Goal: Task Accomplishment & Management: Complete application form

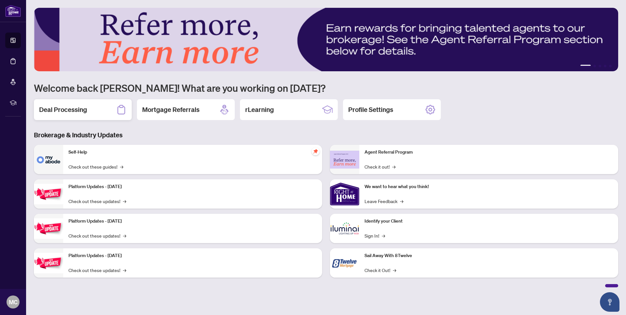
click at [79, 113] on h2 "Deal Processing" at bounding box center [63, 109] width 48 height 9
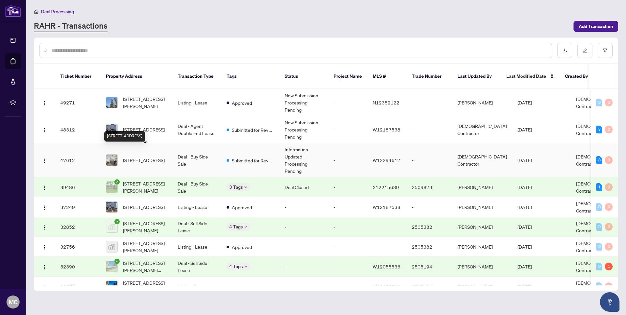
click at [143, 157] on span "[STREET_ADDRESS]" at bounding box center [144, 160] width 42 height 7
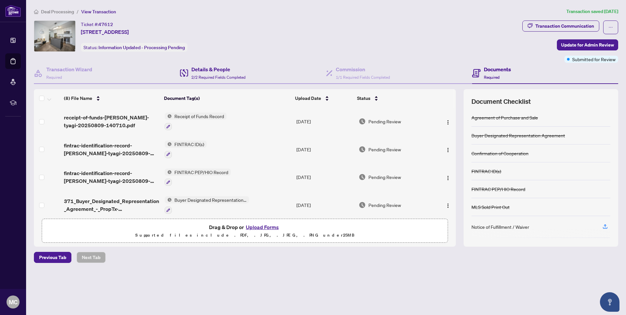
click at [249, 75] on div "Details & People 2/2 Required Fields Completed" at bounding box center [253, 73] width 146 height 21
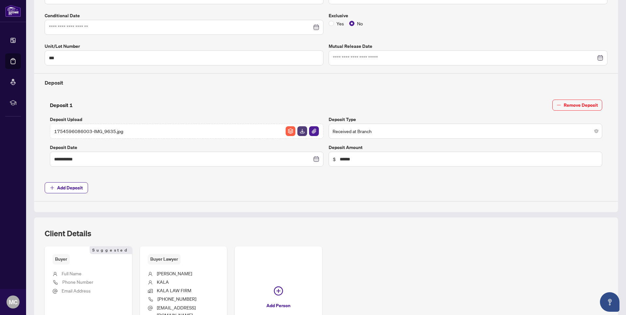
scroll to position [254, 0]
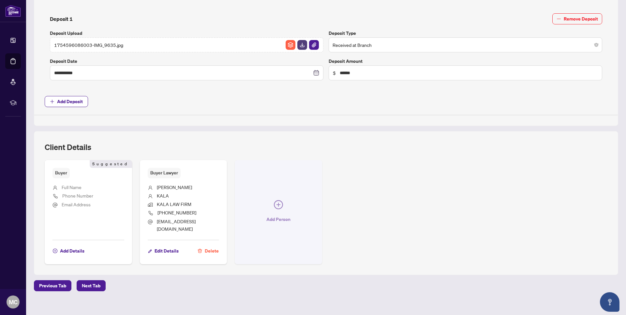
click at [279, 202] on icon "plus-circle" at bounding box center [278, 204] width 9 height 9
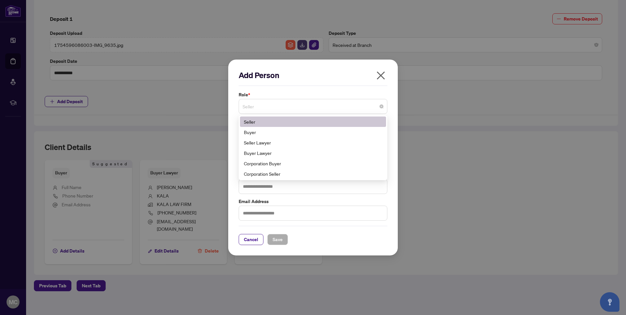
click at [288, 107] on span "Seller" at bounding box center [312, 106] width 141 height 12
click at [278, 140] on div "Seller Lawyer" at bounding box center [313, 142] width 138 height 7
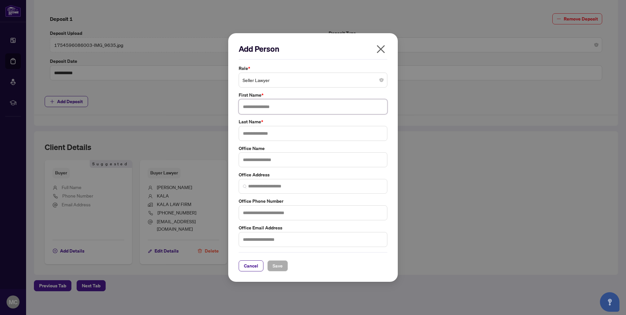
click at [287, 107] on input "text" at bounding box center [313, 106] width 149 height 15
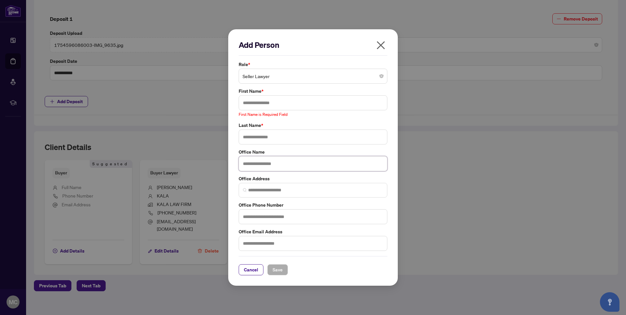
click at [254, 165] on input "text" at bounding box center [313, 163] width 149 height 15
paste input "**********"
type input "**********"
click at [255, 107] on input "text" at bounding box center [313, 102] width 149 height 15
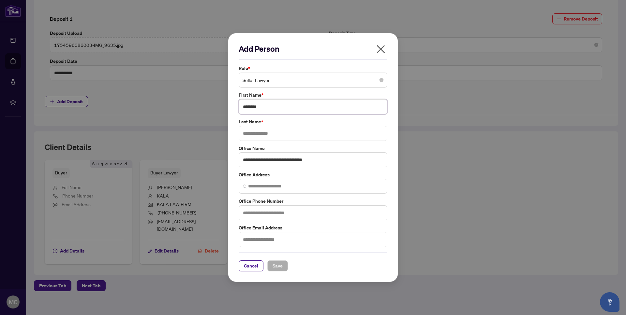
type input "*******"
type input "***"
click at [256, 188] on input "search" at bounding box center [315, 186] width 135 height 7
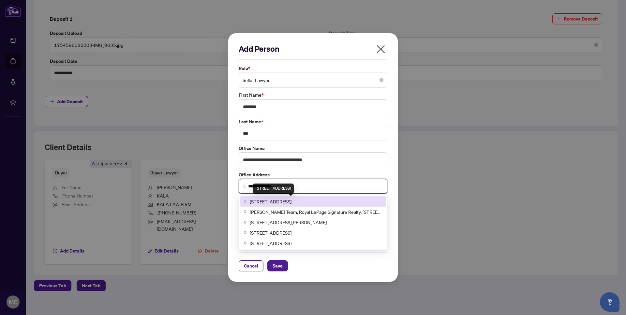
click at [263, 204] on span "[STREET_ADDRESS]" at bounding box center [271, 201] width 42 height 7
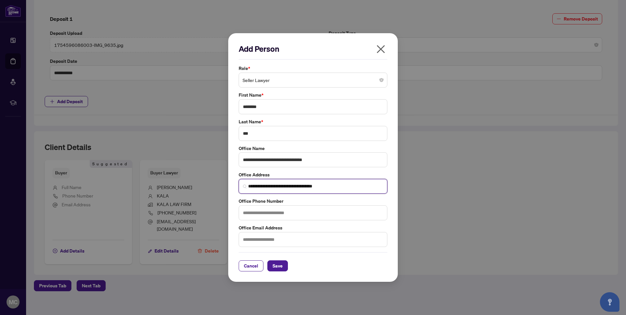
type input "**********"
click at [260, 214] on input "text" at bounding box center [313, 213] width 149 height 15
paste input "**********"
type input "**********"
click at [268, 238] on input "text" at bounding box center [313, 239] width 149 height 15
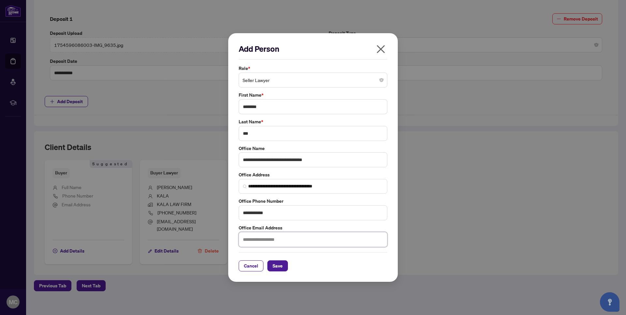
click at [265, 240] on input "text" at bounding box center [313, 239] width 149 height 15
paste input "**********"
type input "**********"
click at [274, 267] on span "Save" at bounding box center [277, 266] width 10 height 10
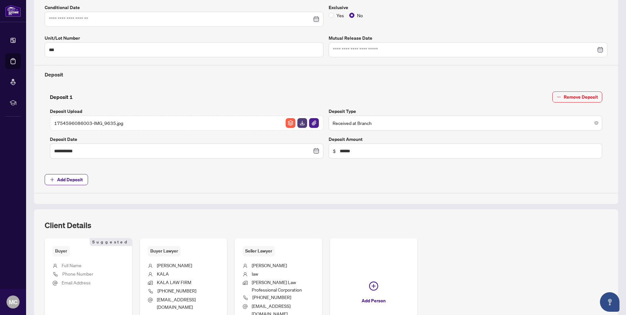
scroll to position [260, 0]
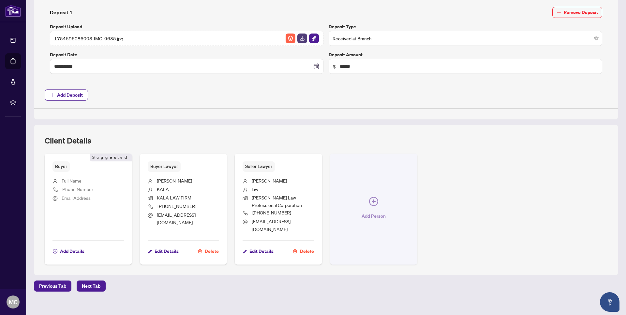
click at [376, 199] on icon "plus-circle" at bounding box center [373, 201] width 9 height 9
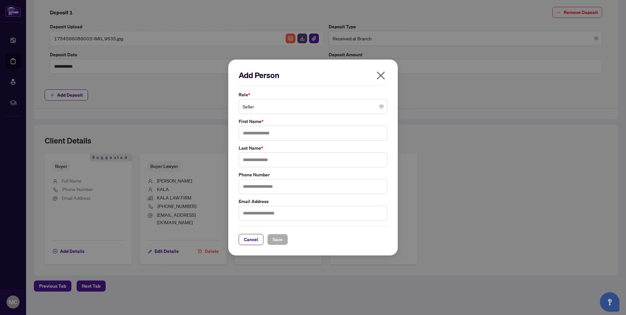
click at [333, 109] on span "Seller" at bounding box center [312, 106] width 141 height 12
click at [488, 198] on div "Add Person Role * Seller 1 2 5 Seller Buyer Seller Lawyer Buyer Lawyer Corporat…" at bounding box center [313, 157] width 626 height 315
click at [302, 109] on span "Seller" at bounding box center [312, 106] width 141 height 12
click at [258, 244] on span "Cancel" at bounding box center [251, 240] width 14 height 10
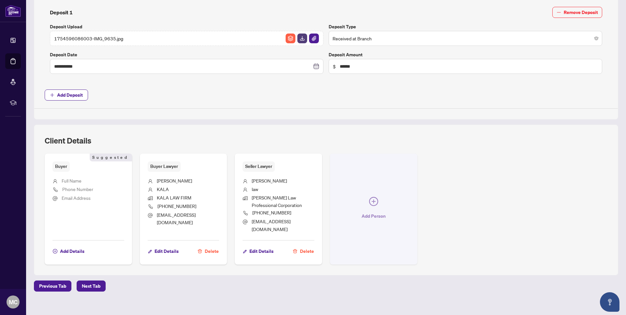
scroll to position [0, 0]
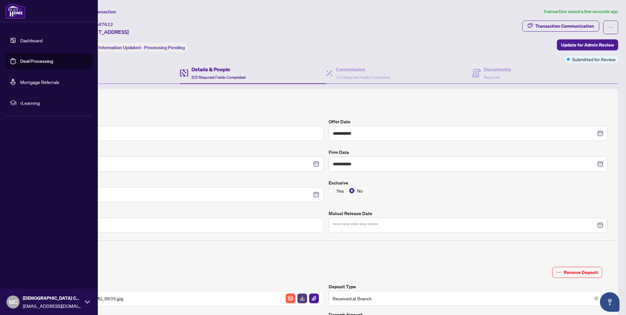
click at [42, 37] on link "Dashboard" at bounding box center [31, 40] width 22 height 6
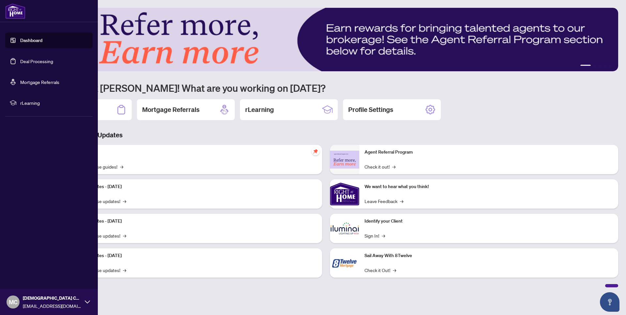
click at [42, 41] on link "Dashboard" at bounding box center [31, 40] width 22 height 6
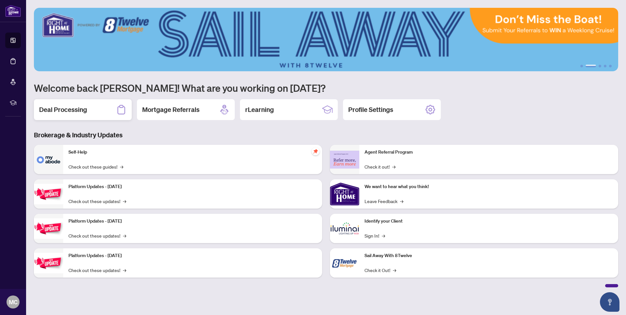
click at [75, 109] on h2 "Deal Processing" at bounding box center [63, 109] width 48 height 9
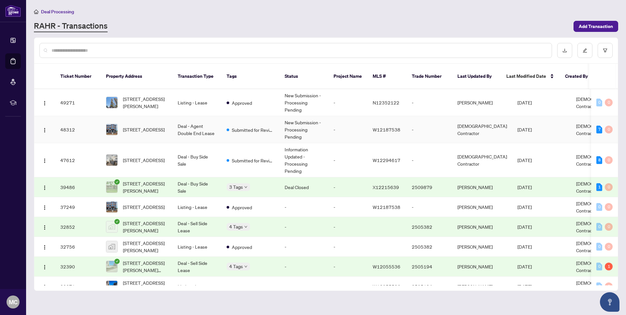
scroll to position [0, 0]
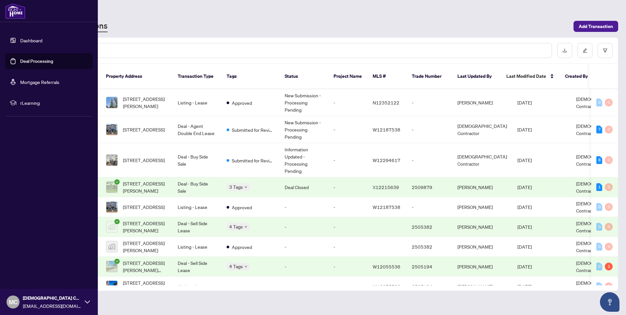
click at [26, 40] on link "Dashboard" at bounding box center [31, 40] width 22 height 6
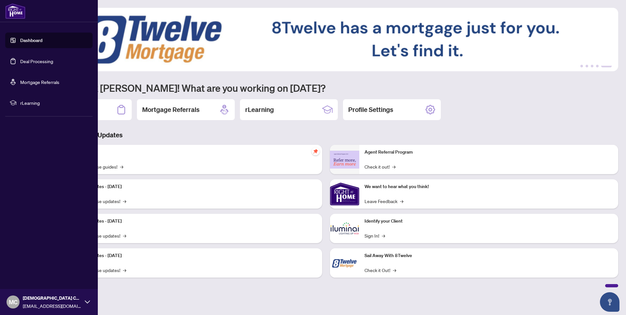
click at [25, 40] on link "Dashboard" at bounding box center [31, 40] width 22 height 6
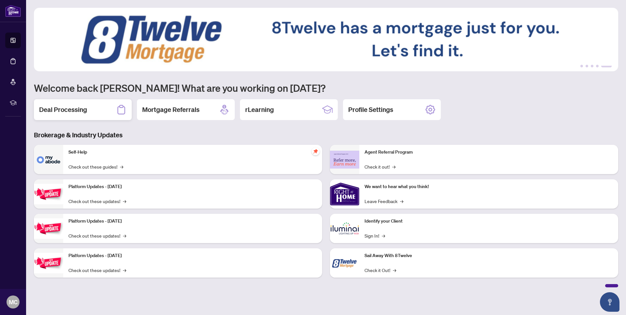
click at [61, 114] on h2 "Deal Processing" at bounding box center [63, 109] width 48 height 9
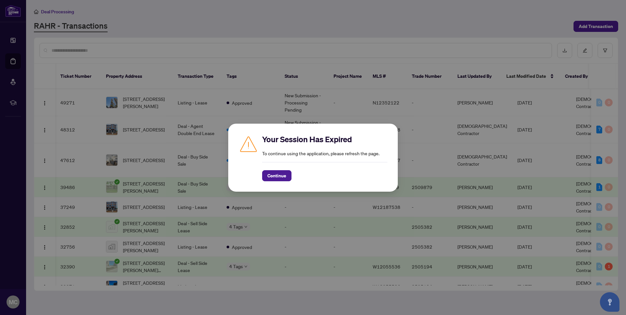
scroll to position [0, 3]
click at [283, 176] on span "Continue" at bounding box center [276, 176] width 19 height 10
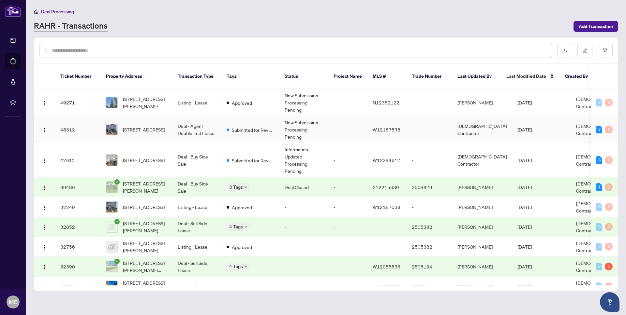
click at [260, 126] on span "Submitted for Review" at bounding box center [253, 129] width 42 height 7
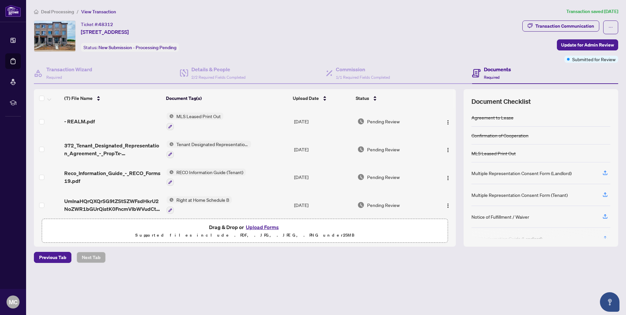
scroll to position [87, 0]
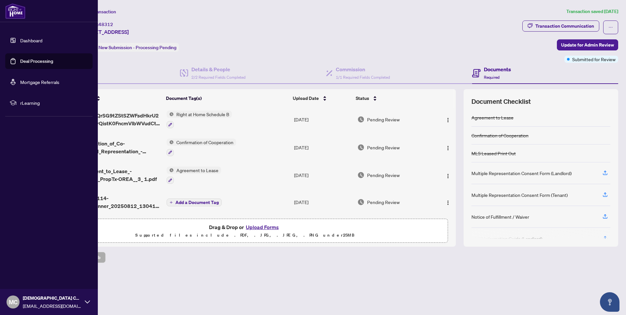
click at [34, 42] on link "Dashboard" at bounding box center [31, 40] width 22 height 6
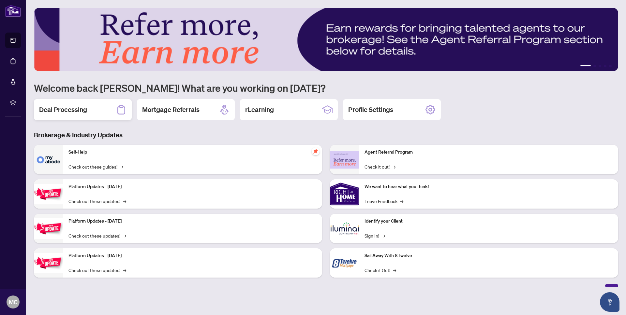
click at [75, 115] on div "Deal Processing" at bounding box center [83, 109] width 98 height 21
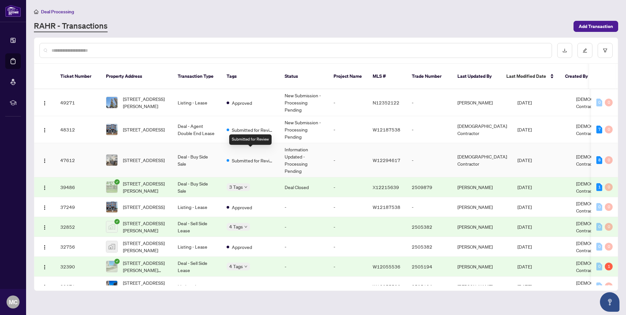
click at [260, 157] on span "Submitted for Review" at bounding box center [253, 160] width 42 height 7
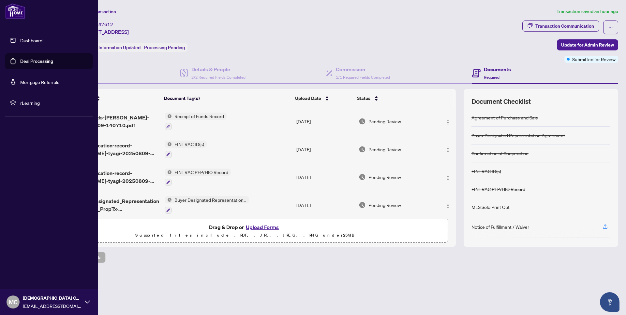
click at [26, 43] on link "Dashboard" at bounding box center [31, 40] width 22 height 6
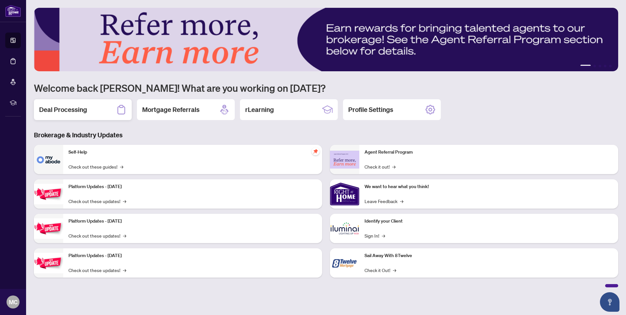
click at [90, 113] on div "Deal Processing" at bounding box center [83, 109] width 98 height 21
